Goal: Check status: Check status

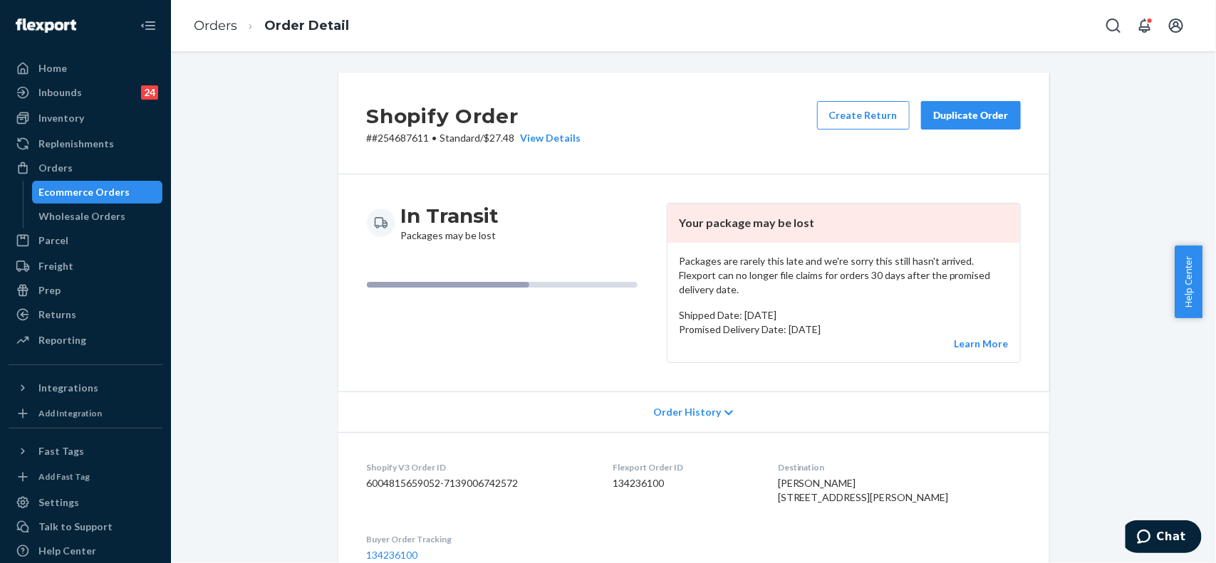
click at [64, 165] on div "Orders" at bounding box center [55, 168] width 34 height 14
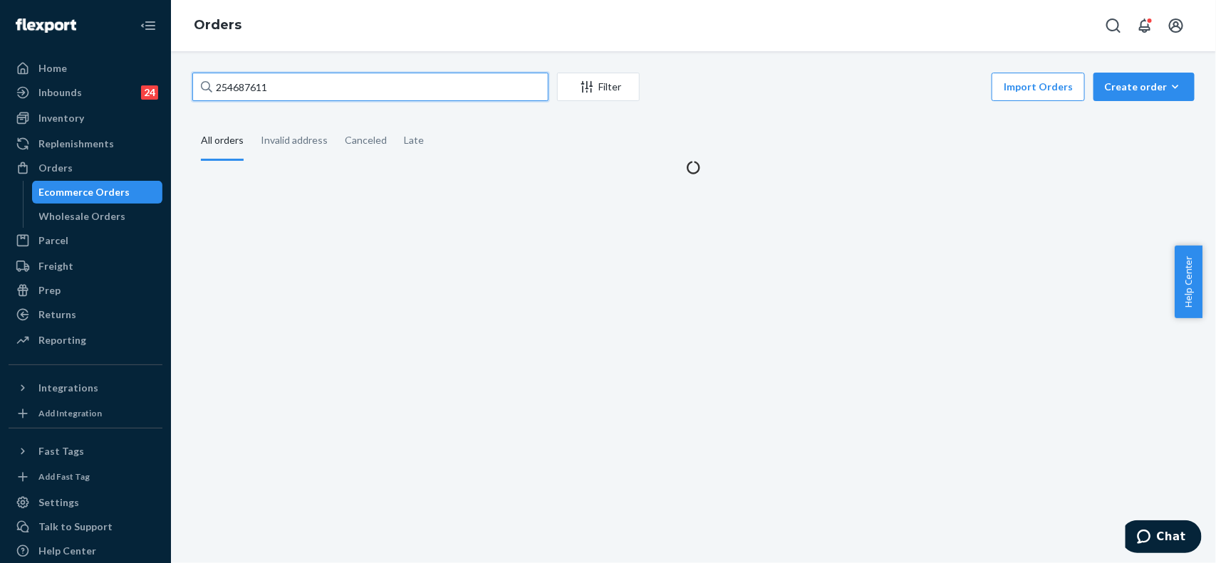
click at [289, 80] on input "254687611" at bounding box center [370, 87] width 356 height 28
click at [290, 80] on input "254687611" at bounding box center [370, 87] width 356 height 28
paste input "5241746"
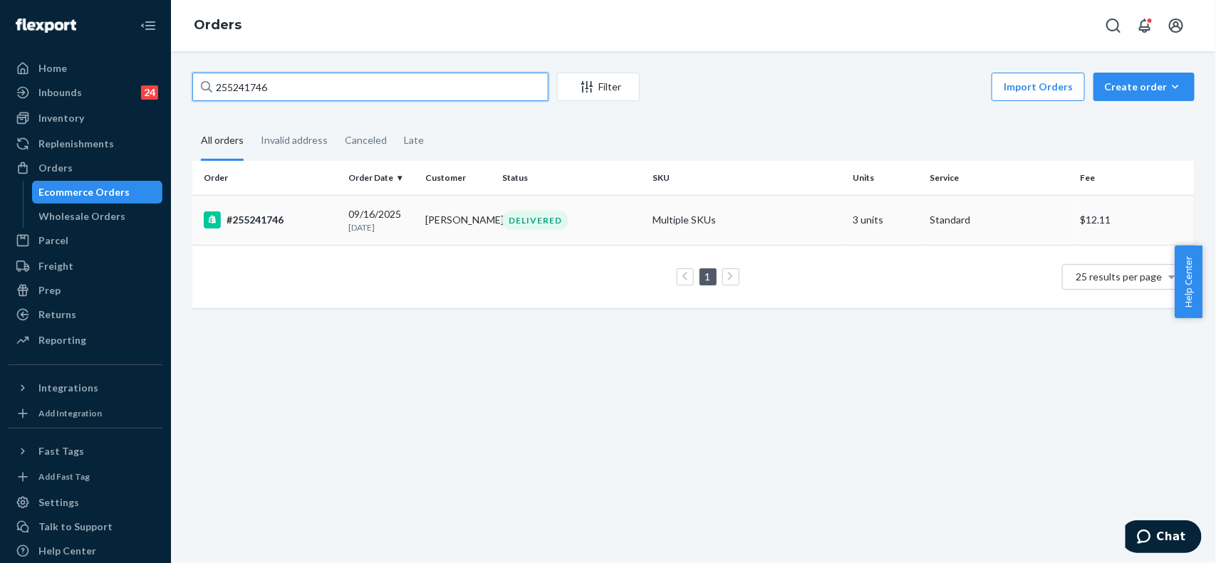
type input "255241746"
click at [467, 237] on td "[PERSON_NAME]" at bounding box center [458, 220] width 77 height 50
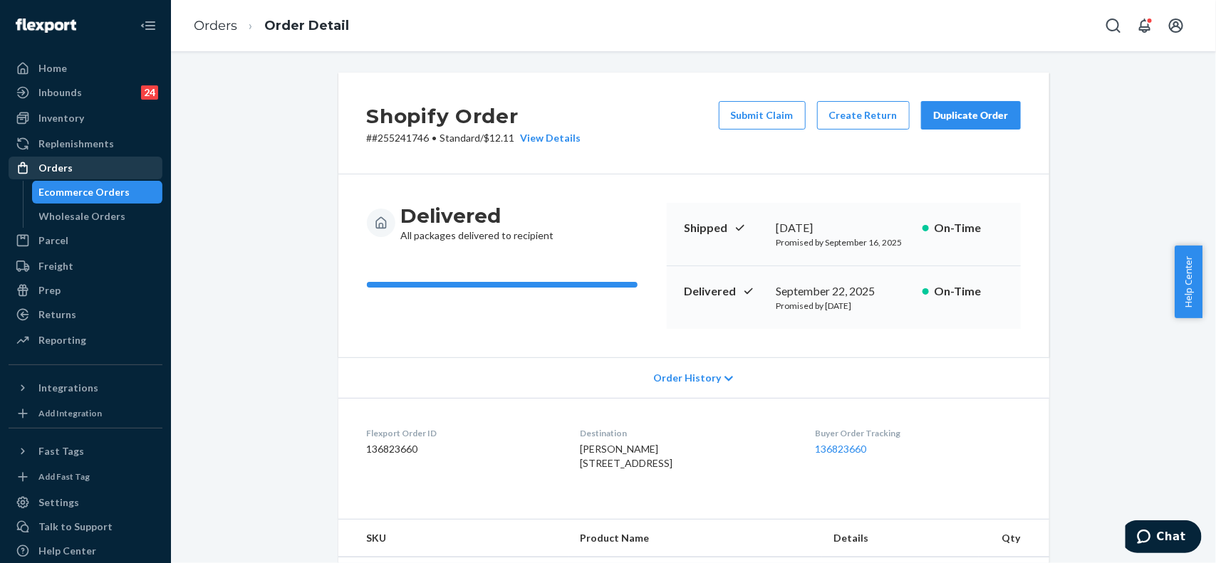
click at [59, 165] on div "Orders" at bounding box center [55, 168] width 34 height 14
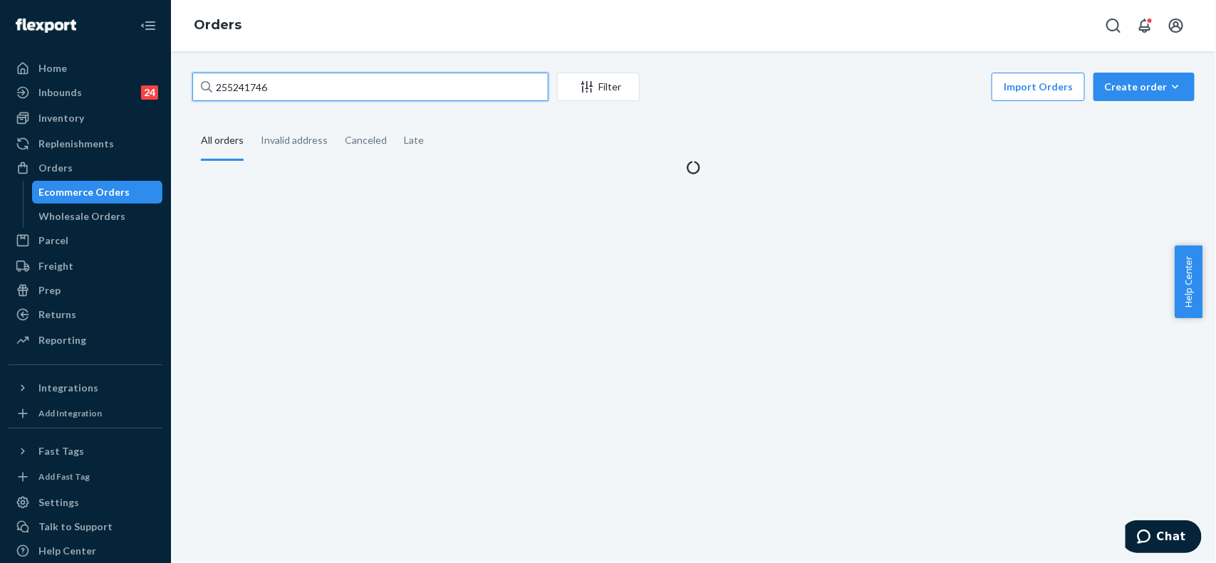
click at [244, 91] on input "255241746" at bounding box center [370, 87] width 356 height 28
paste input "151462"
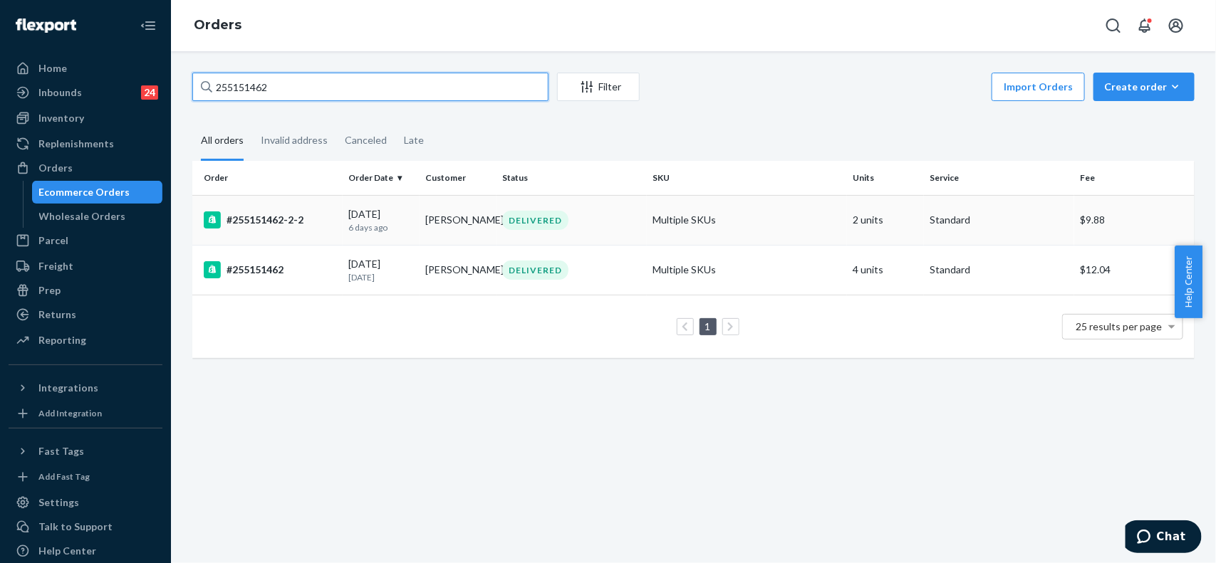
type input "255151462"
click at [362, 233] on p "6 days ago" at bounding box center [381, 228] width 66 height 12
click at [271, 278] on div "#255151462" at bounding box center [270, 269] width 133 height 17
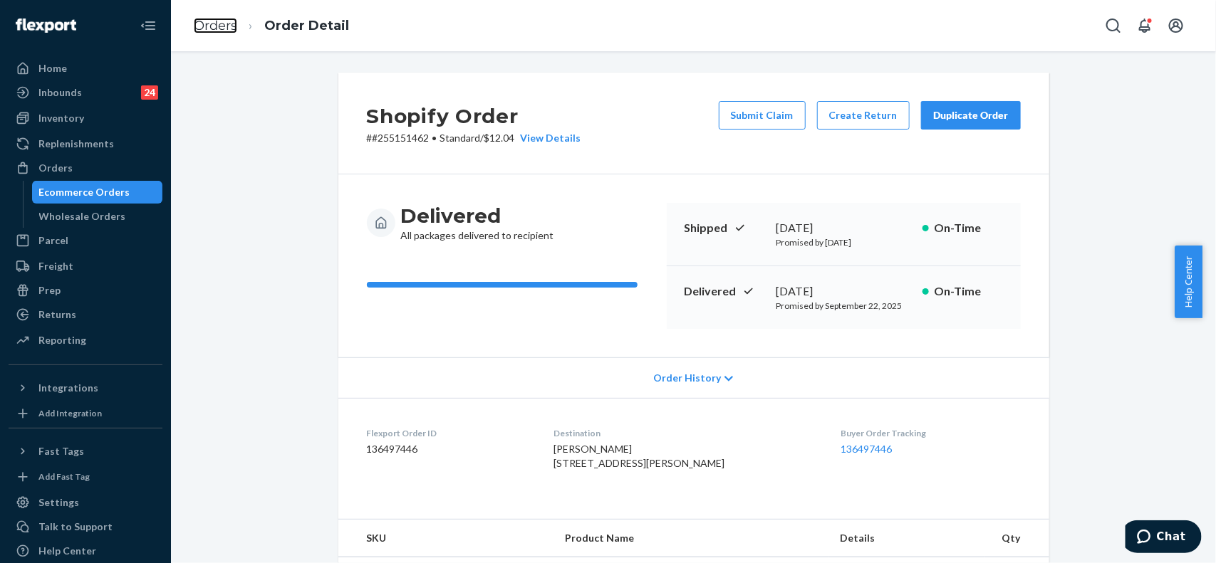
drag, startPoint x: 208, startPoint y: 32, endPoint x: 288, endPoint y: 71, distance: 89.5
click at [208, 31] on link "Orders" at bounding box center [215, 26] width 43 height 16
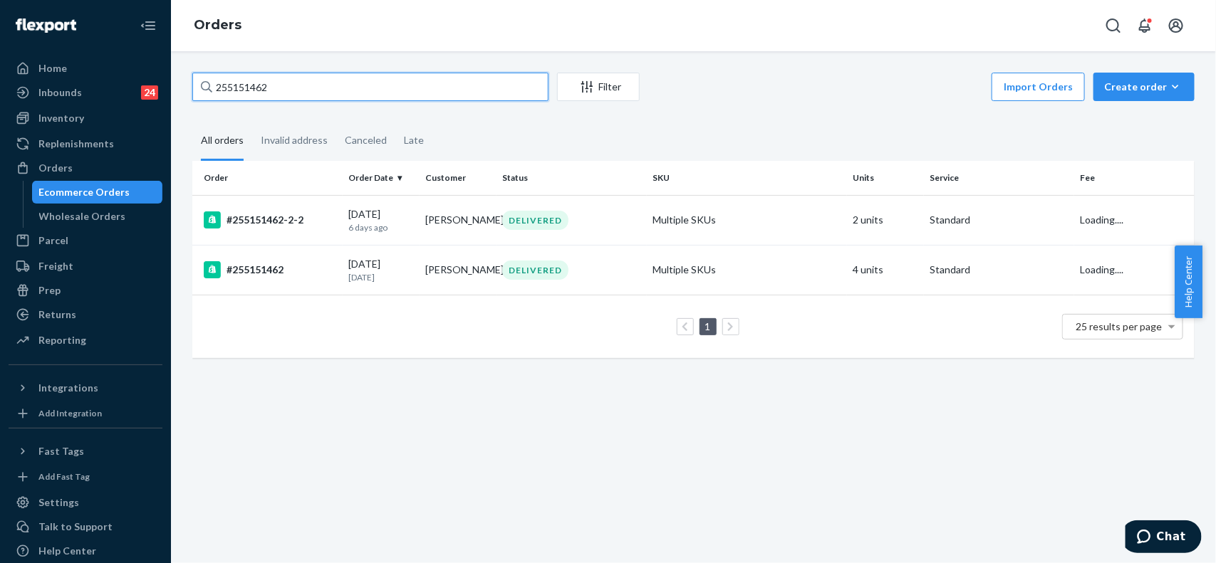
click at [321, 90] on input "255151462" at bounding box center [370, 87] width 356 height 28
click at [321, 89] on input "255151462" at bounding box center [370, 87] width 356 height 28
paste input "264576"
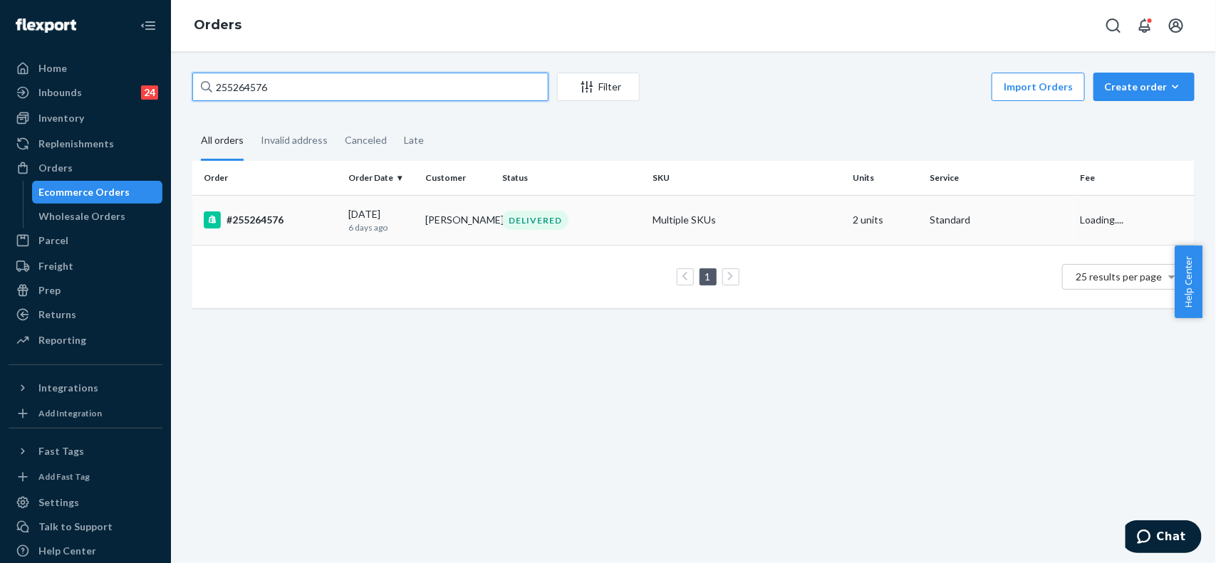
type input "255264576"
click at [465, 228] on td "[PERSON_NAME]" at bounding box center [458, 220] width 77 height 50
